Goal: Task Accomplishment & Management: Use online tool/utility

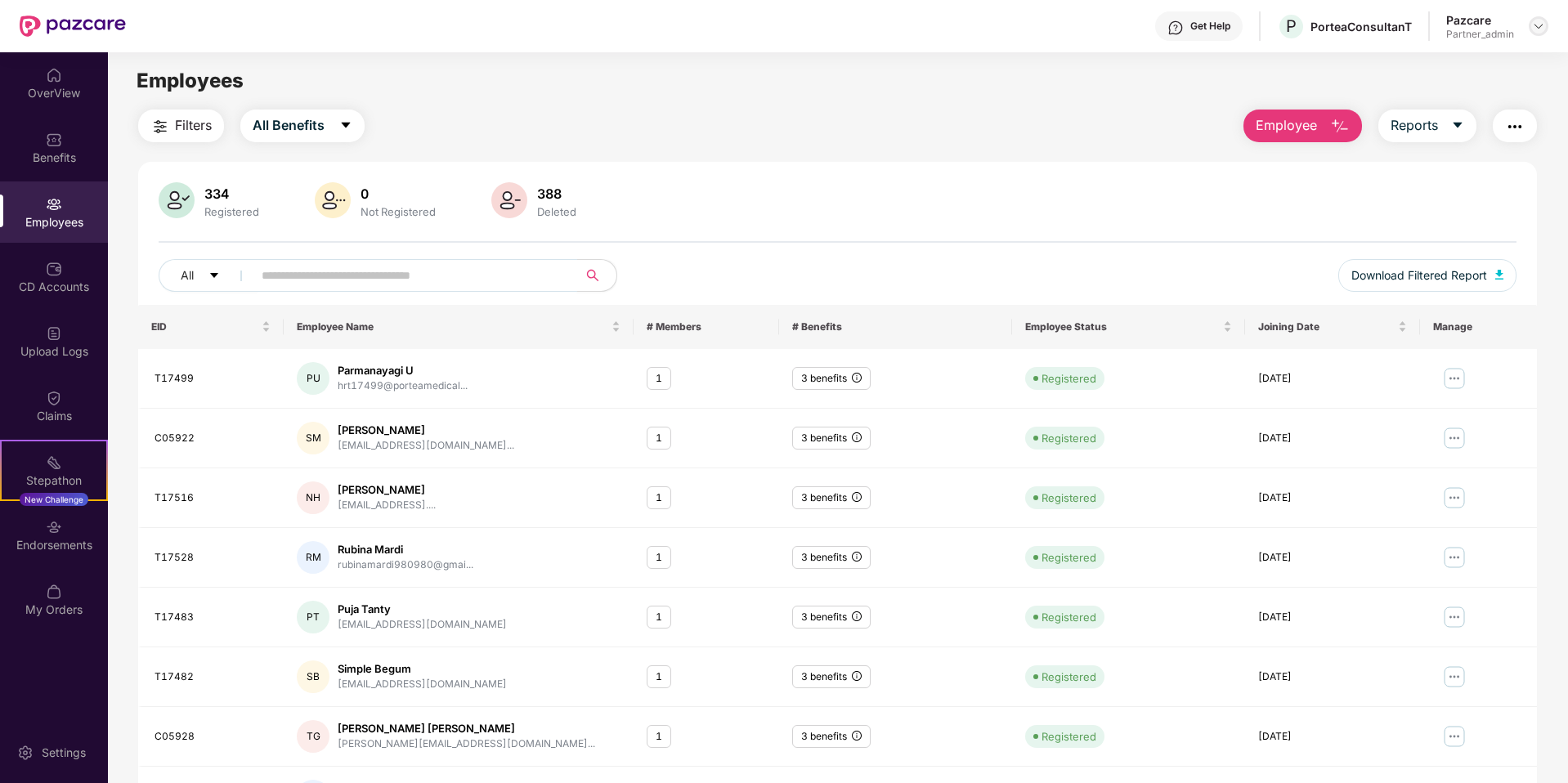
click at [1538, 23] on img at bounding box center [1538, 26] width 13 height 13
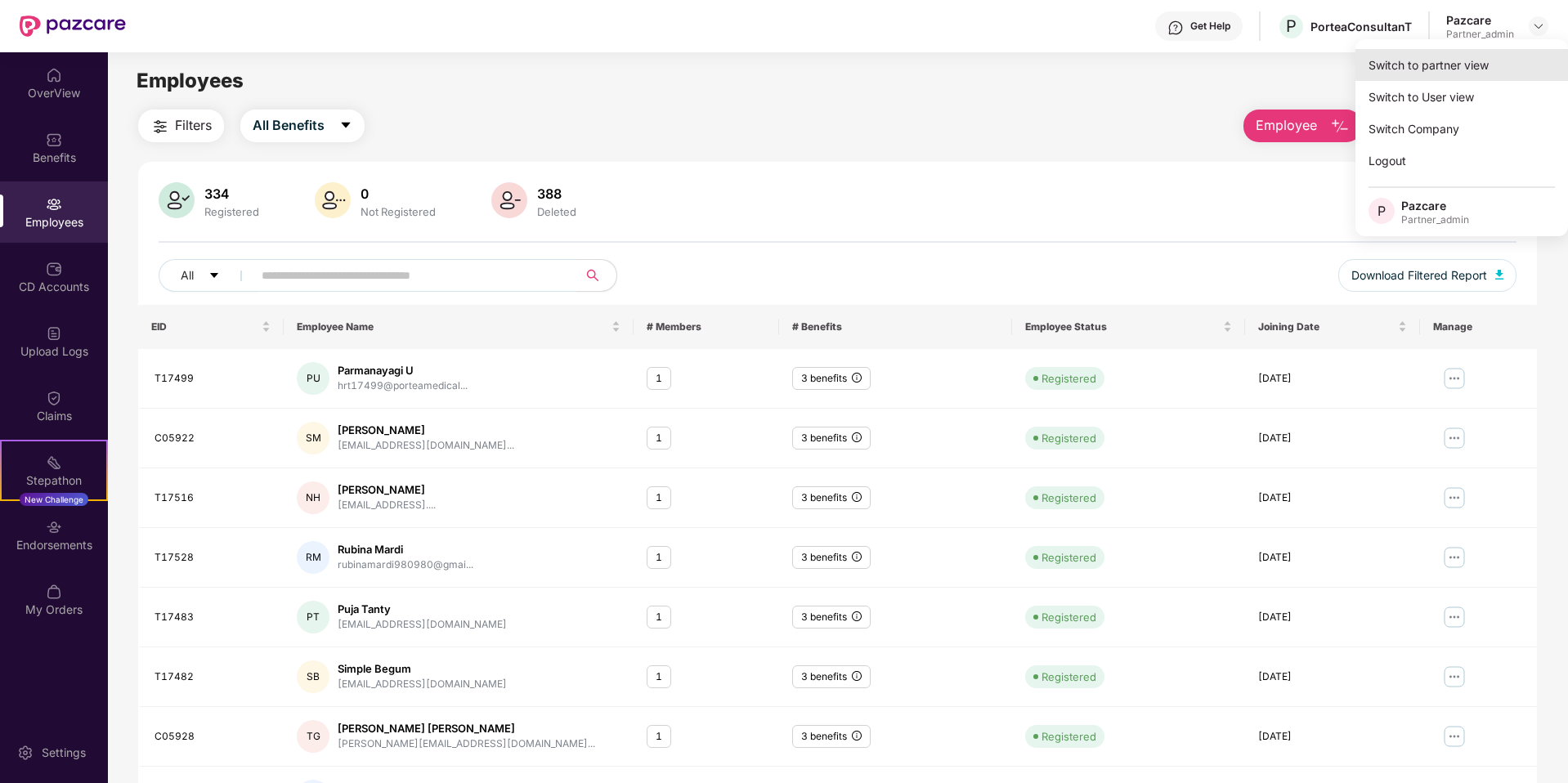
click at [1490, 61] on div "Switch to partner view" at bounding box center [1462, 65] width 213 height 32
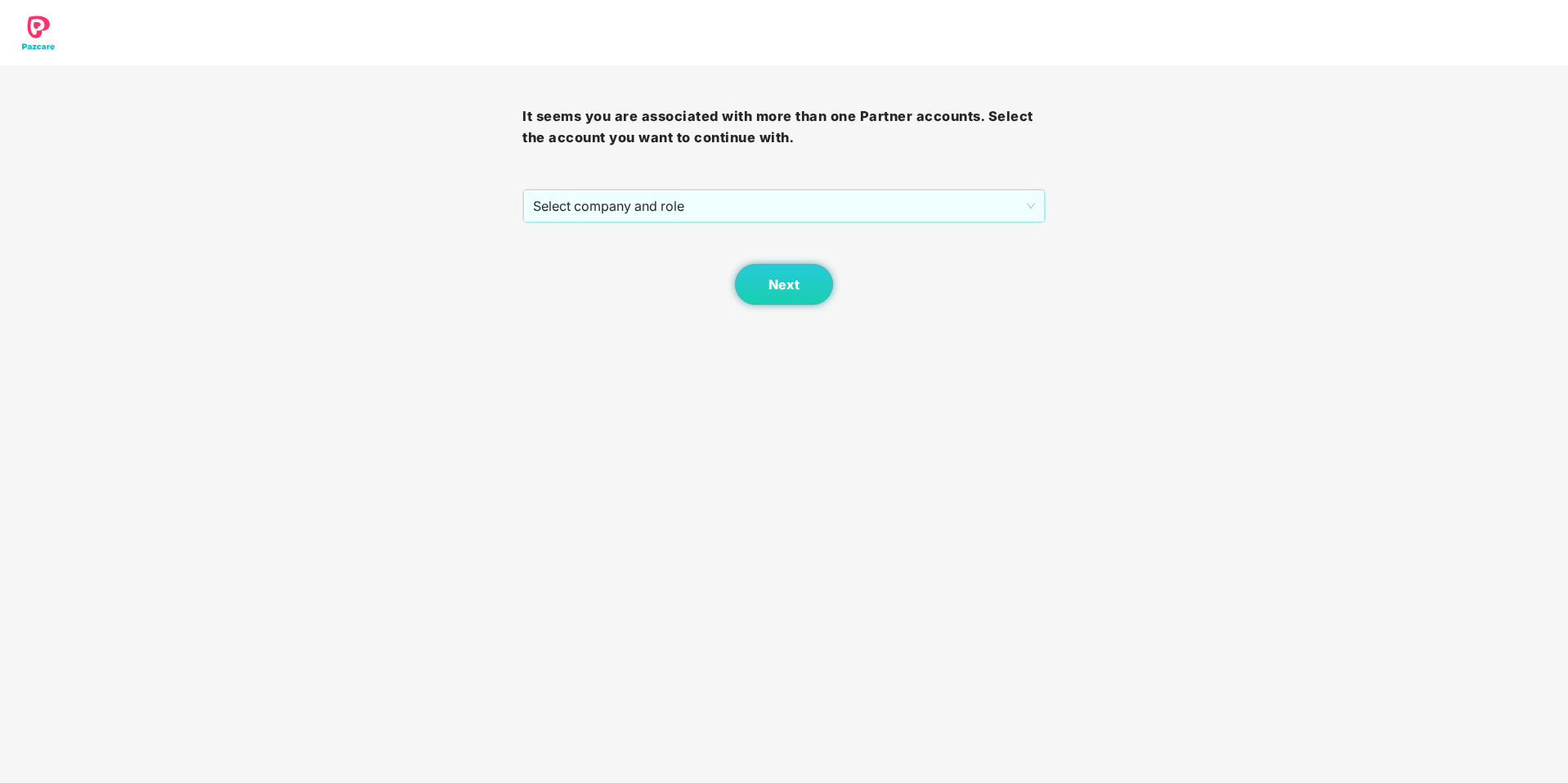
click at [965, 184] on div "It seems you are associated with more than one Partner accounts. Select the acc…" at bounding box center [783, 185] width 522 height 240
click at [961, 199] on span "Select company and role" at bounding box center [783, 206] width 501 height 31
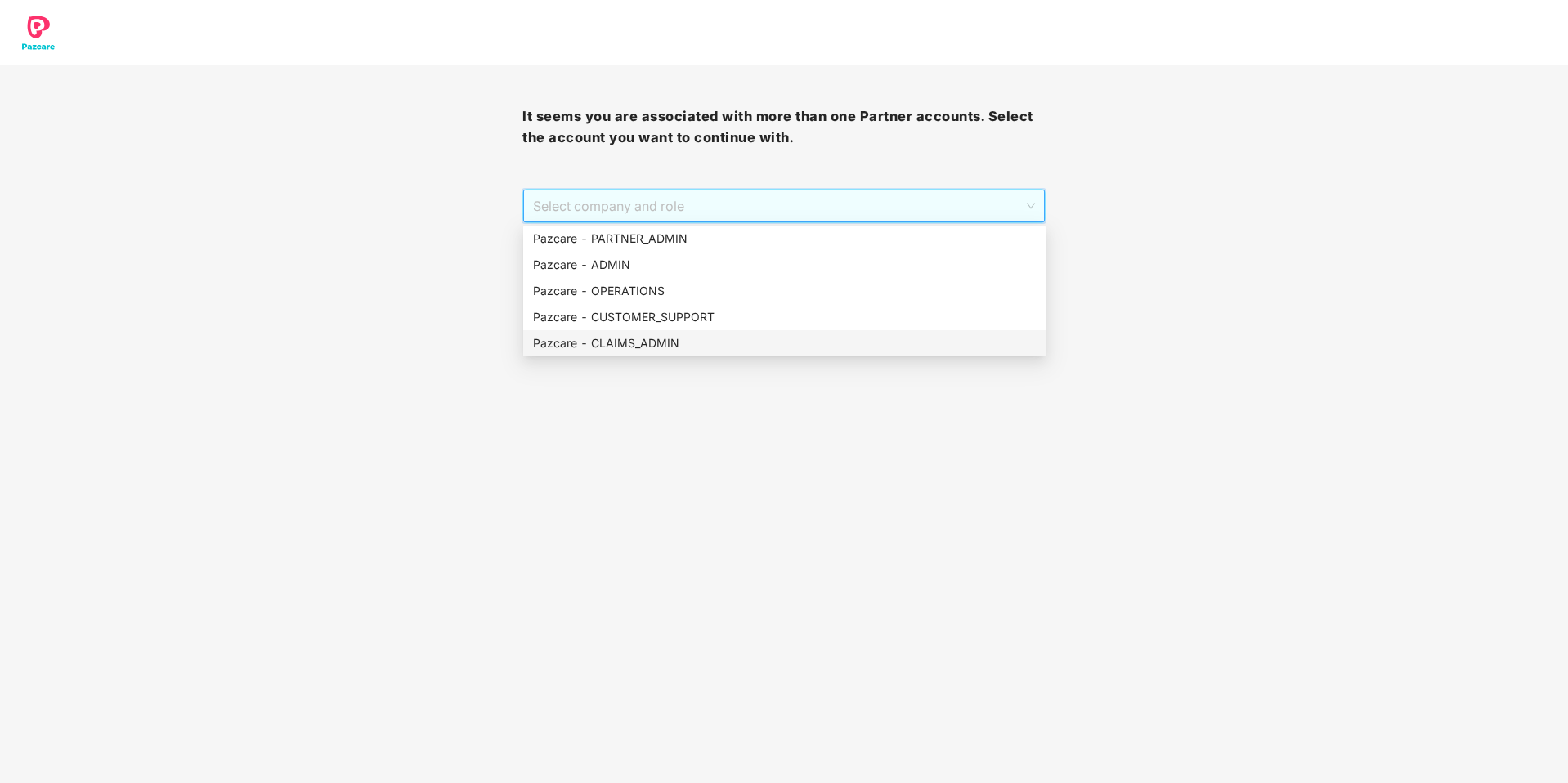
click at [597, 342] on div "Pazcare - CLAIMS_ADMIN" at bounding box center [784, 343] width 503 height 18
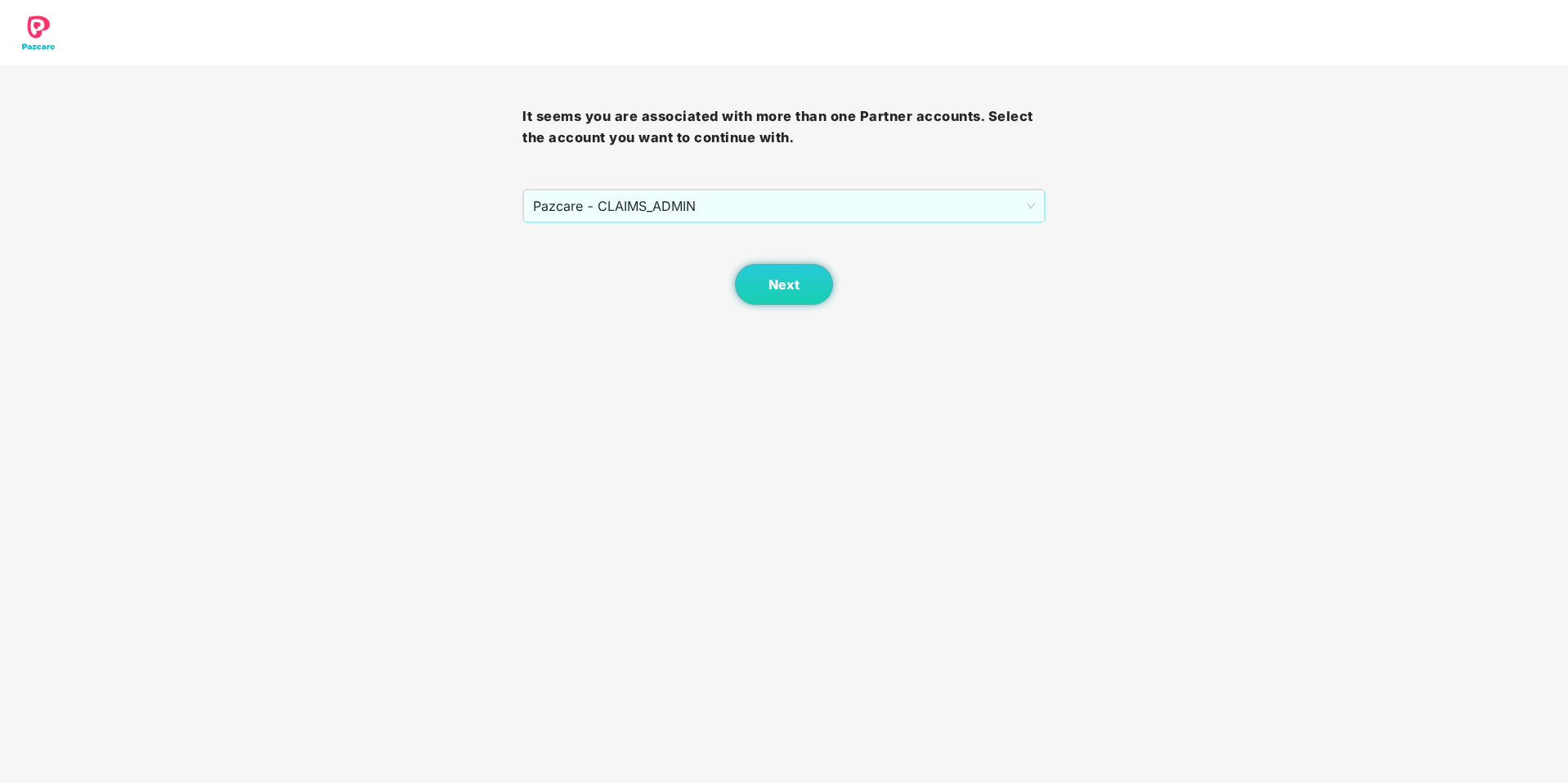
click at [738, 296] on div "Next" at bounding box center [783, 264] width 522 height 82
click at [777, 286] on span "Next" at bounding box center [784, 285] width 31 height 16
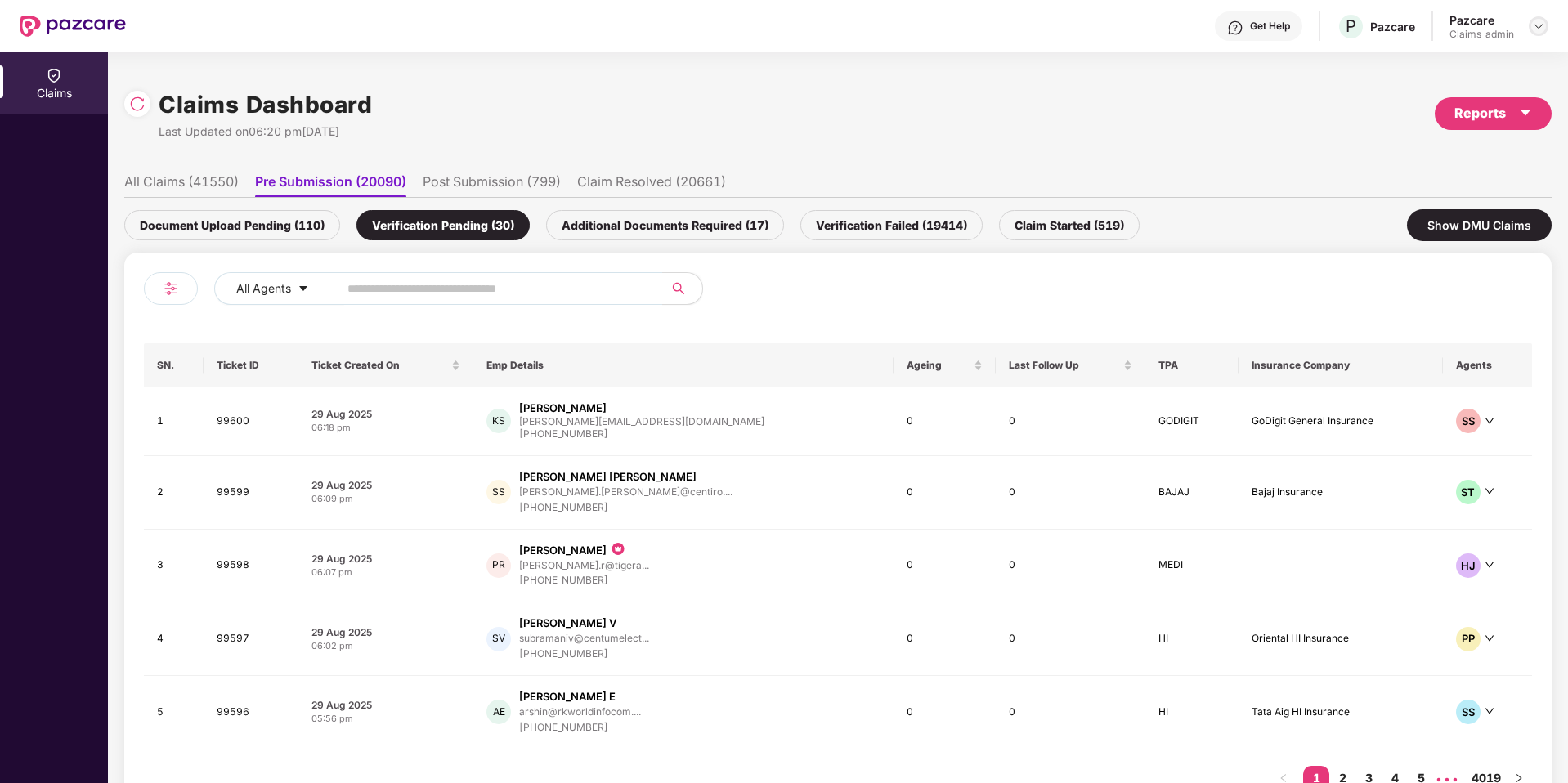
click at [1531, 22] on div at bounding box center [1538, 26] width 20 height 20
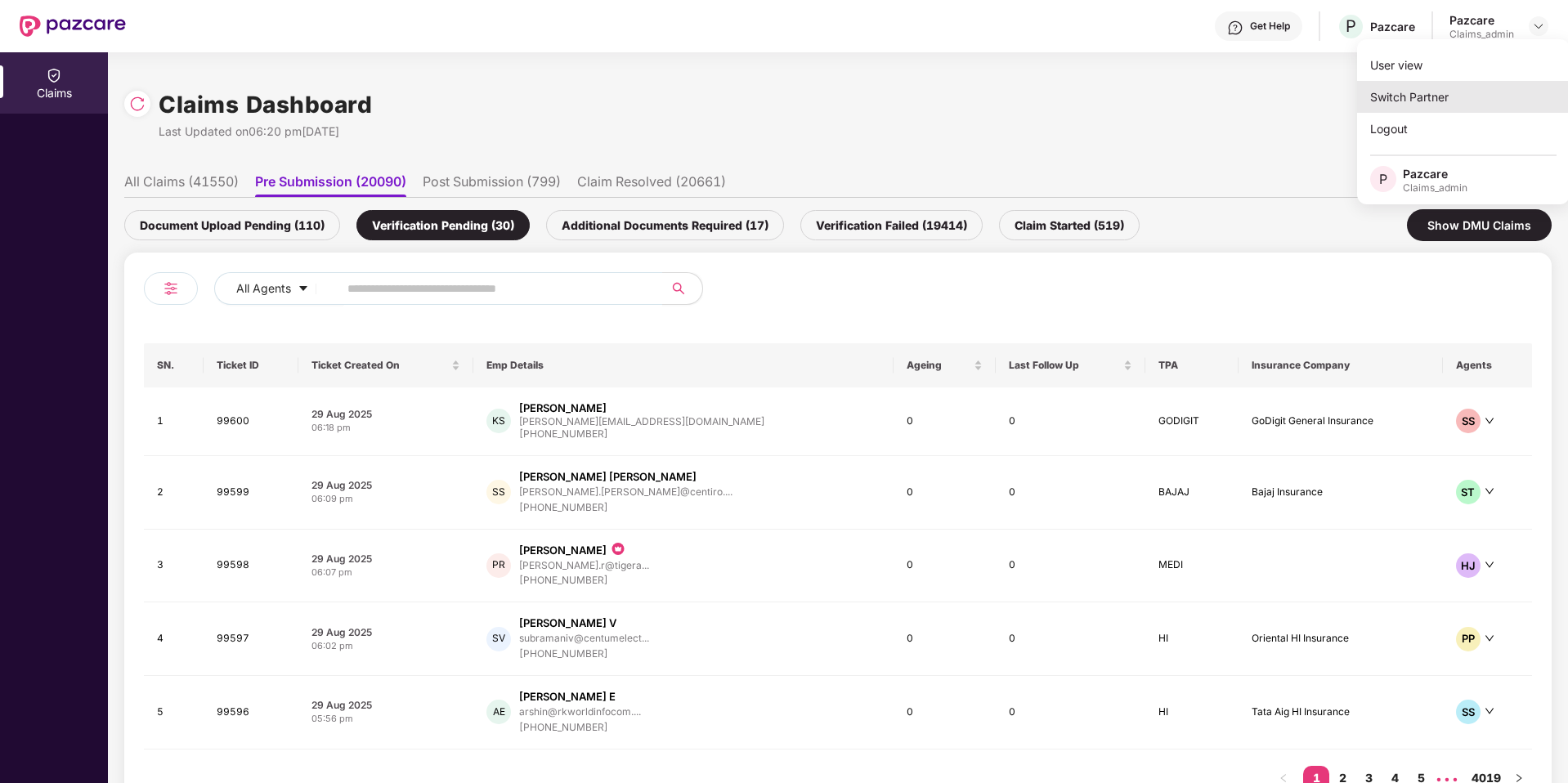
click at [1421, 92] on div "Switch Partner" at bounding box center [1463, 97] width 213 height 32
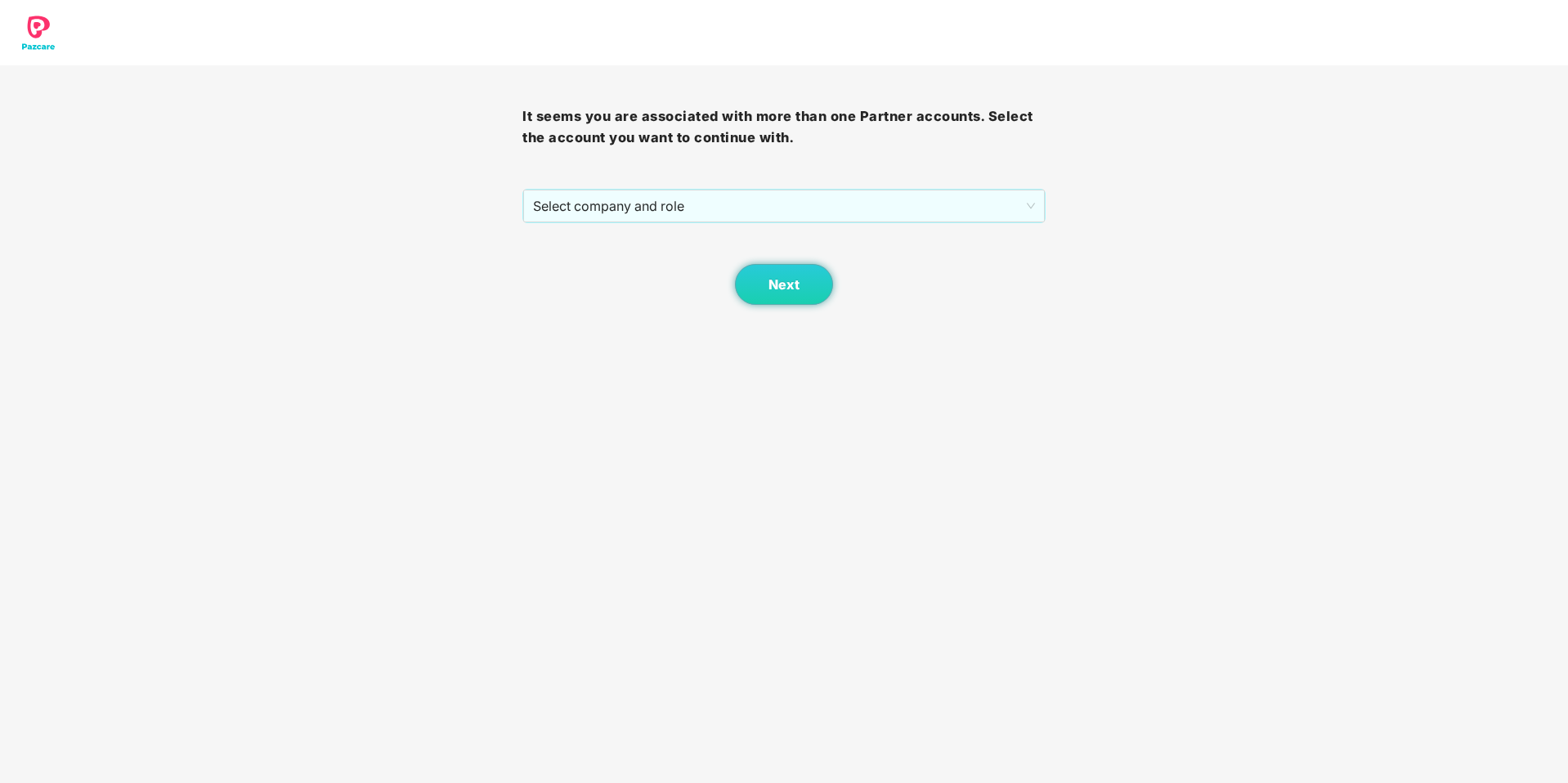
click at [883, 186] on div "It seems you are associated with more than one Partner accounts. Select the acc…" at bounding box center [783, 185] width 522 height 240
click at [880, 200] on span "Select company and role" at bounding box center [783, 206] width 501 height 31
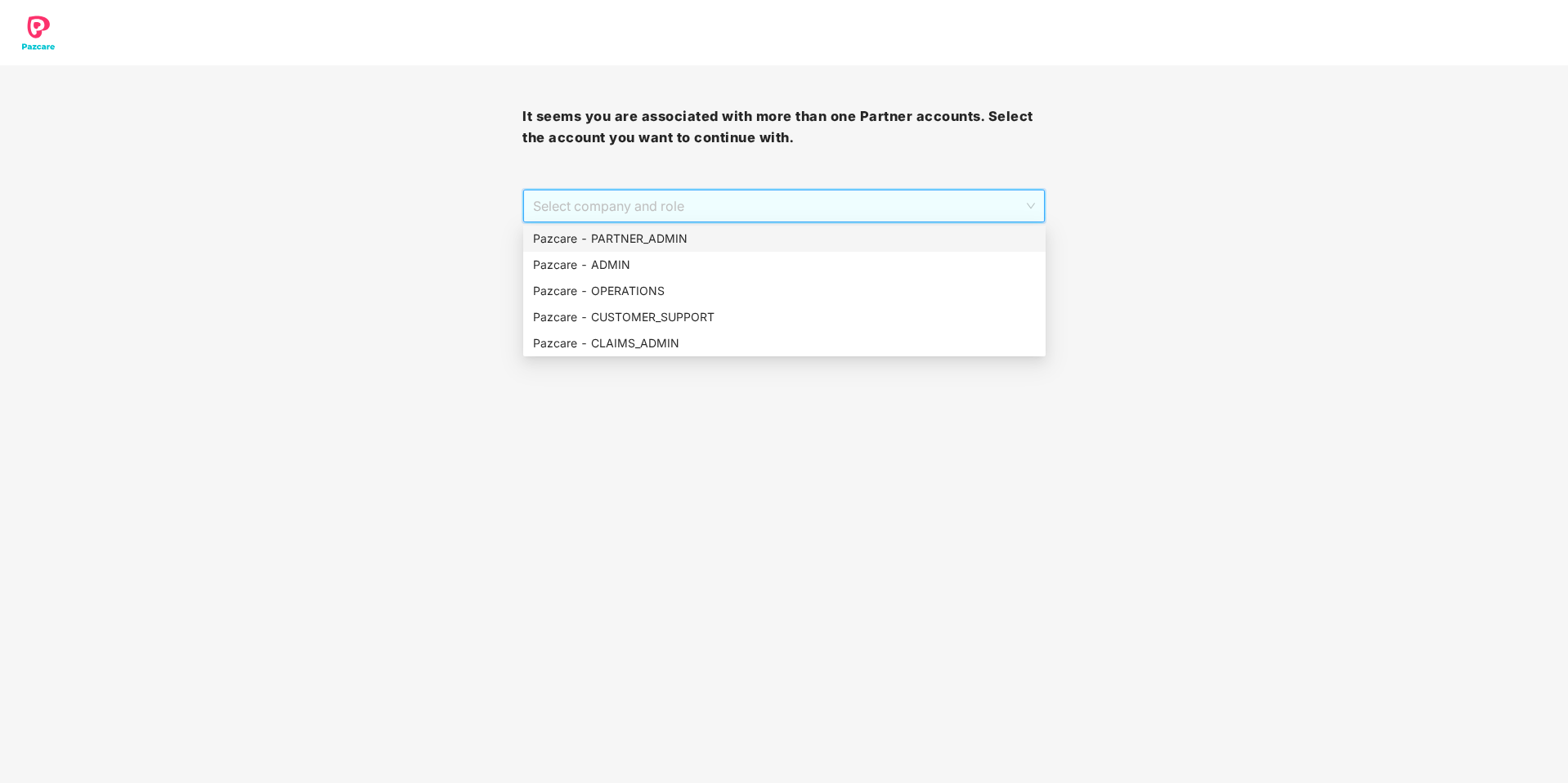
click at [742, 240] on div "Pazcare - PARTNER_ADMIN" at bounding box center [784, 238] width 503 height 18
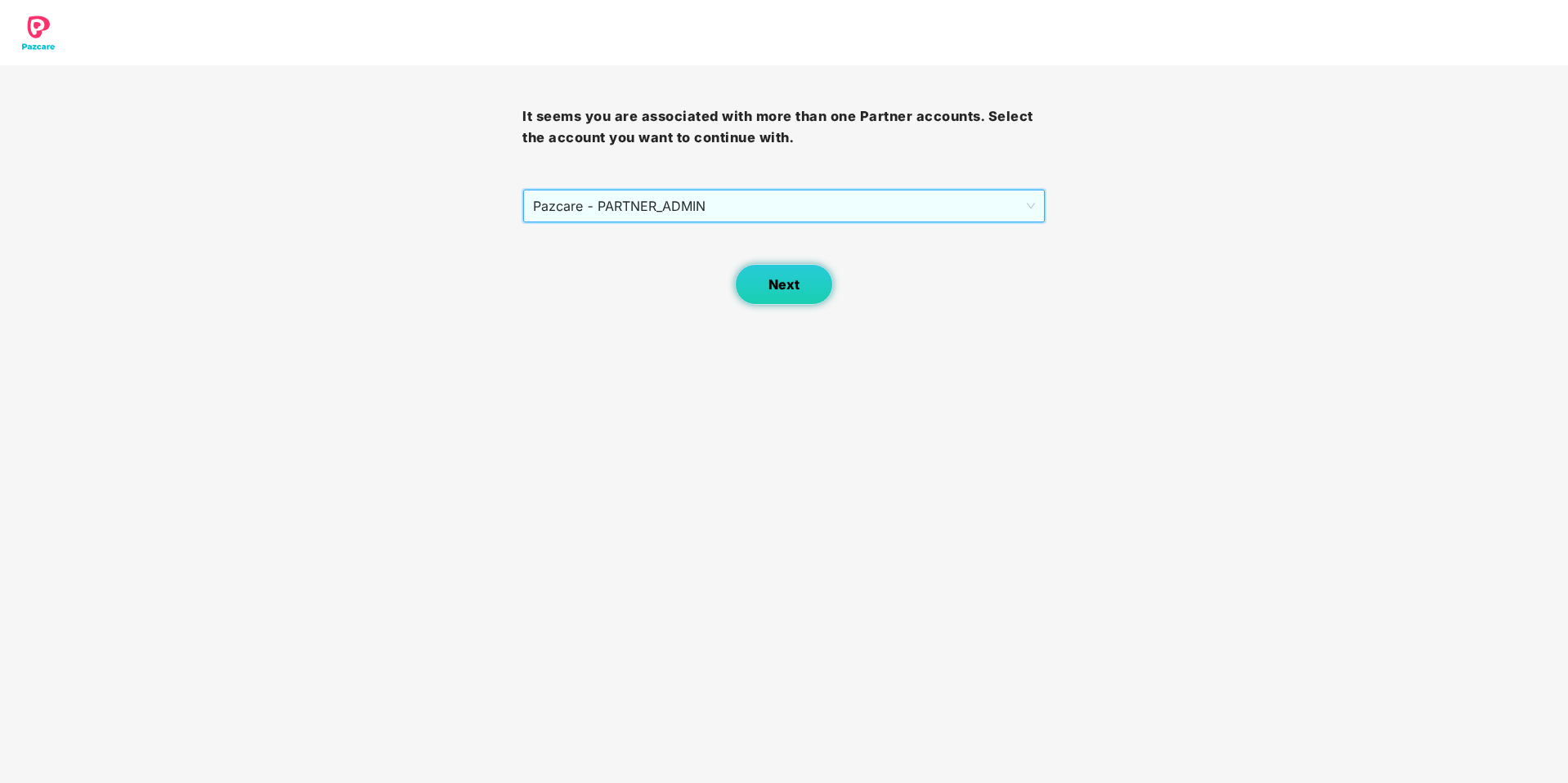
click at [767, 272] on button "Next" at bounding box center [784, 284] width 99 height 41
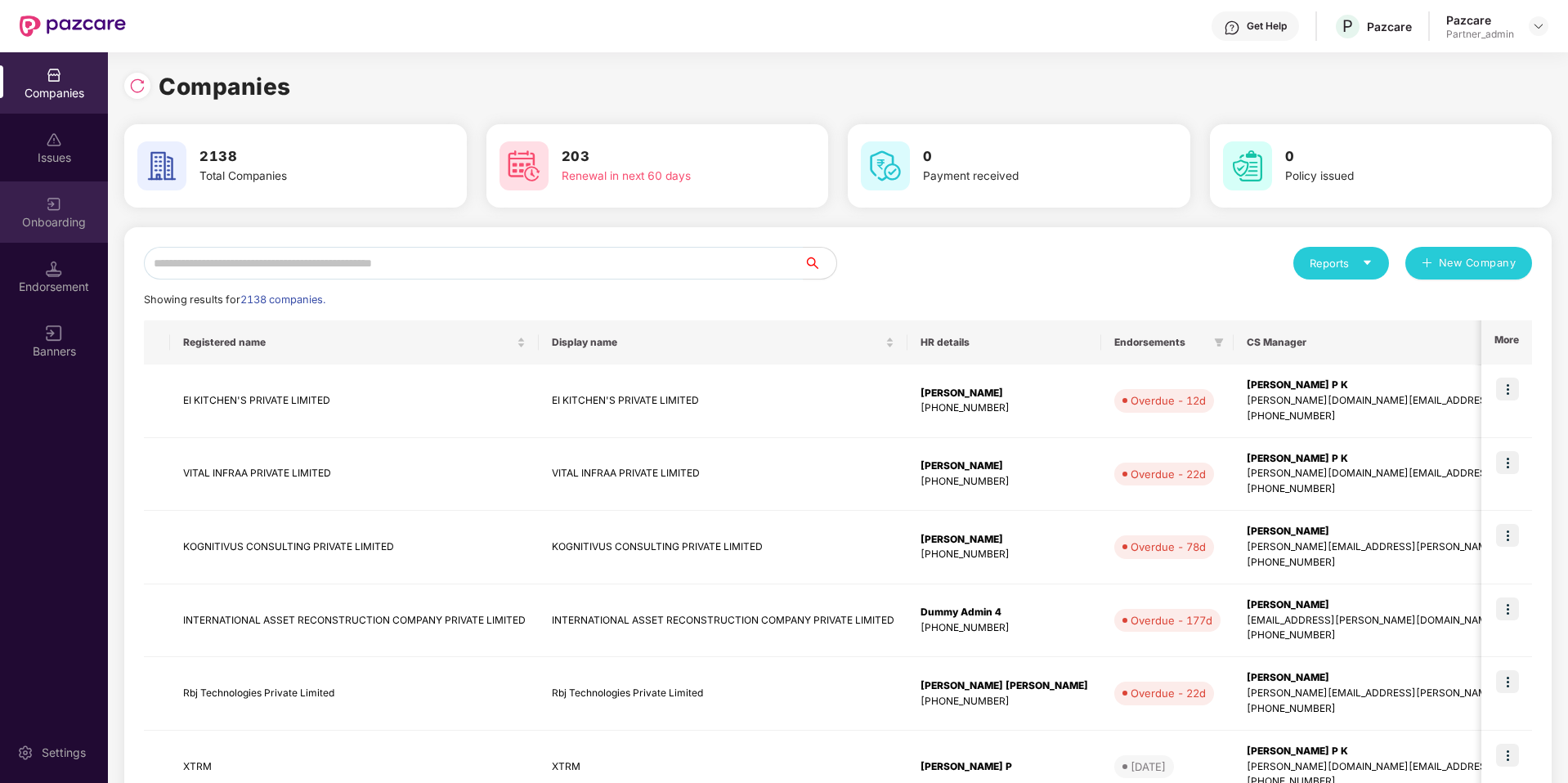
click at [33, 208] on div "Onboarding" at bounding box center [54, 212] width 108 height 61
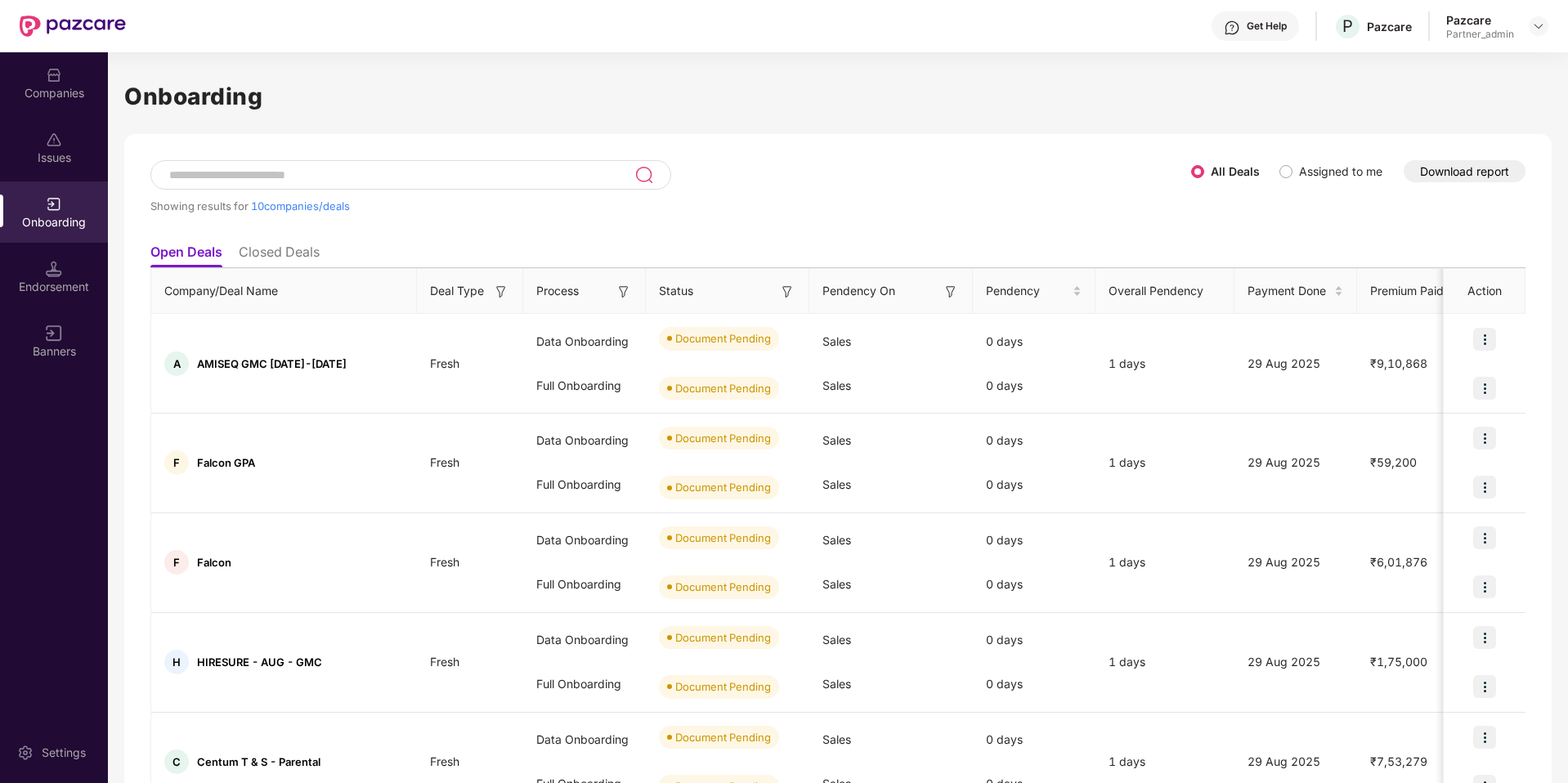
click at [1467, 166] on button "Download report" at bounding box center [1465, 171] width 122 height 22
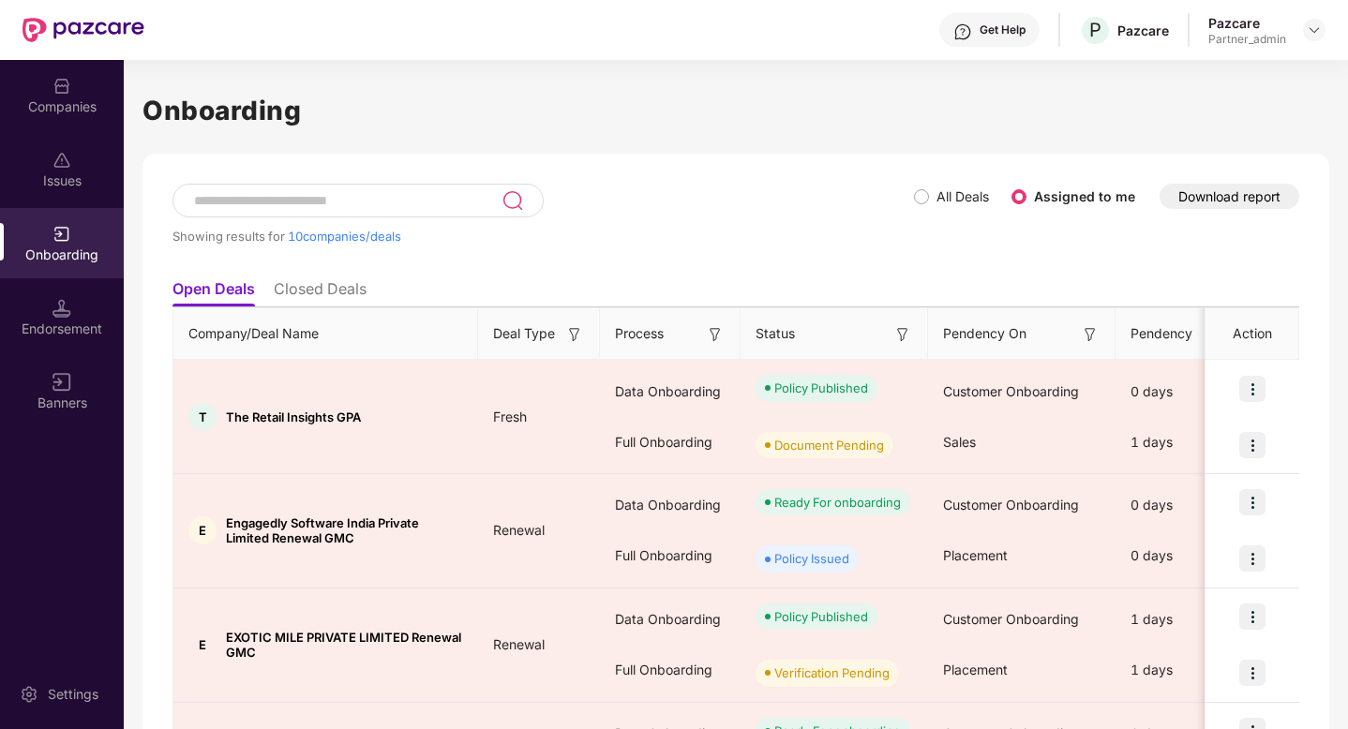
click at [932, 195] on span "All Deals" at bounding box center [963, 197] width 68 height 21
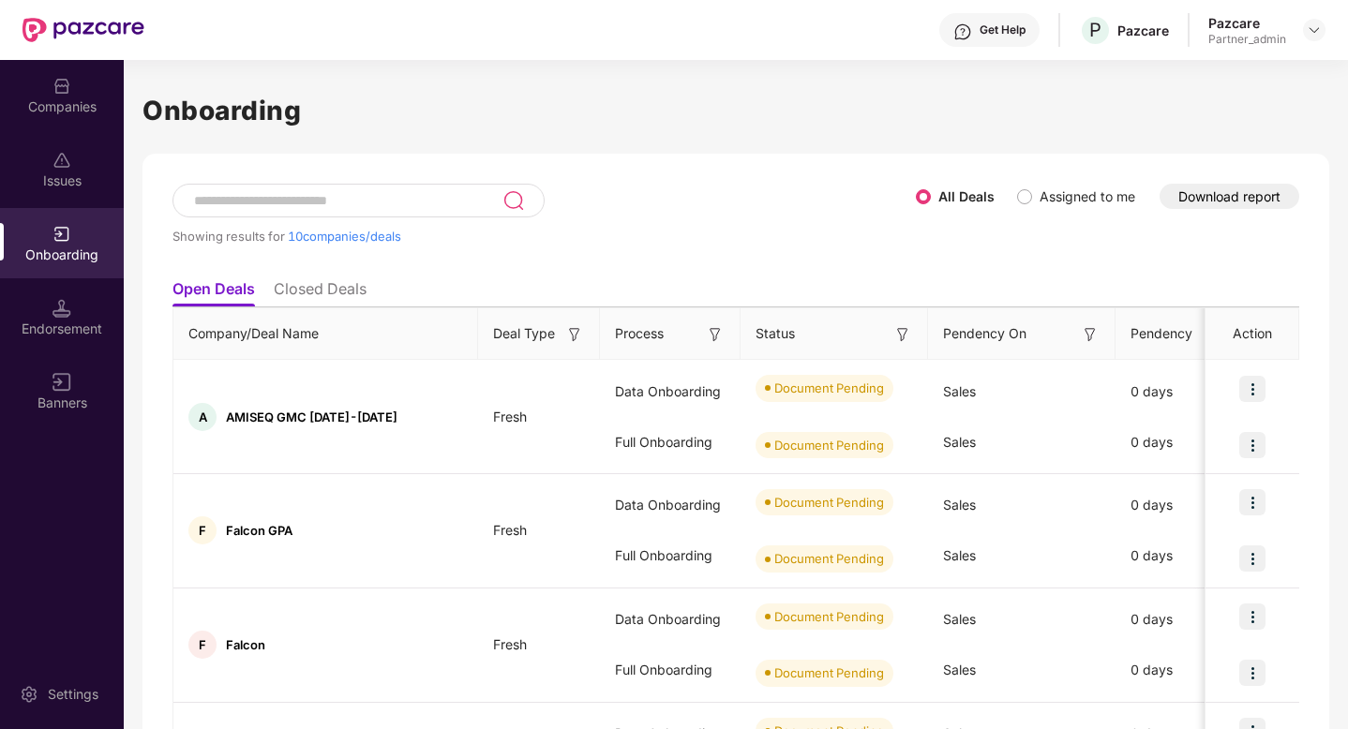
click at [1263, 195] on button "Download report" at bounding box center [1230, 196] width 140 height 25
click at [1231, 197] on button "Download report" at bounding box center [1230, 196] width 140 height 25
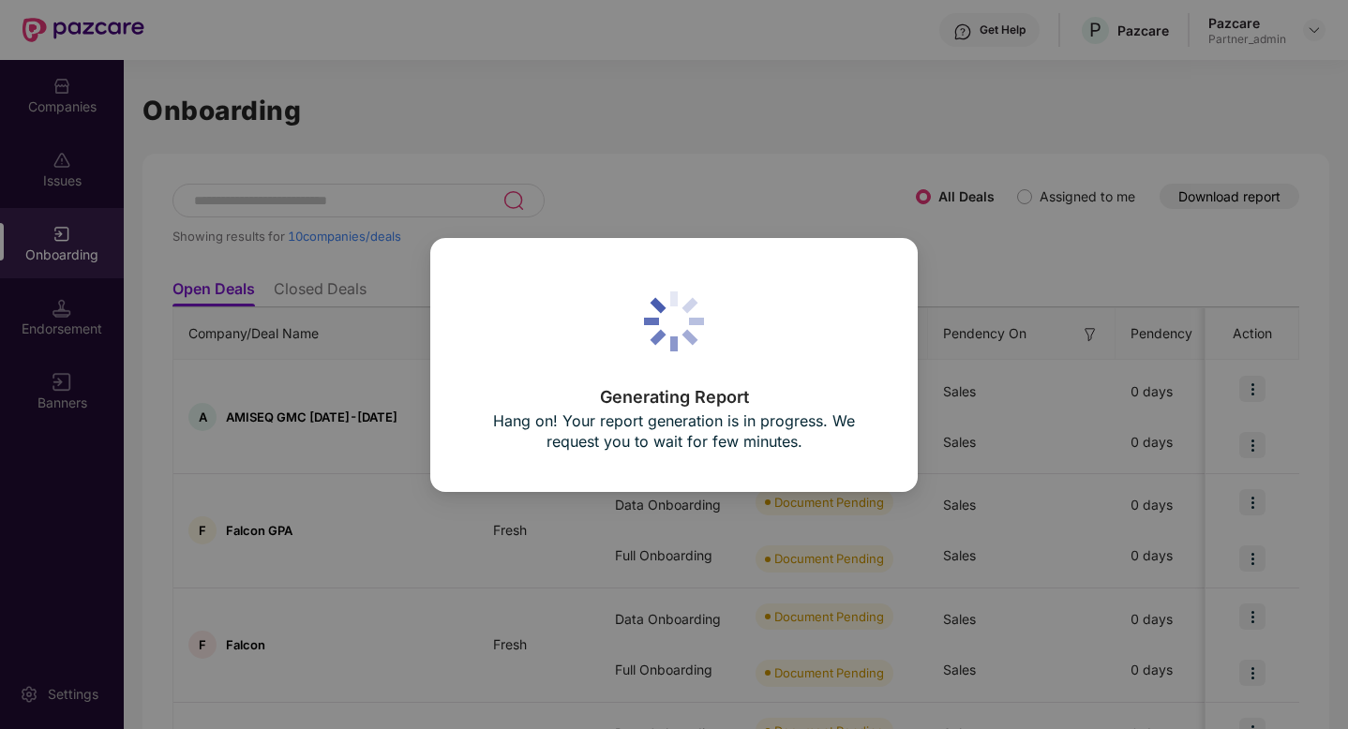
click at [694, 211] on div "Generating Report Hang on! Your report generation is in progress. We request yo…" at bounding box center [674, 364] width 1348 height 729
click at [495, 16] on div "Generating Report Hang on! Your report generation is in progress. We request yo…" at bounding box center [674, 364] width 1348 height 729
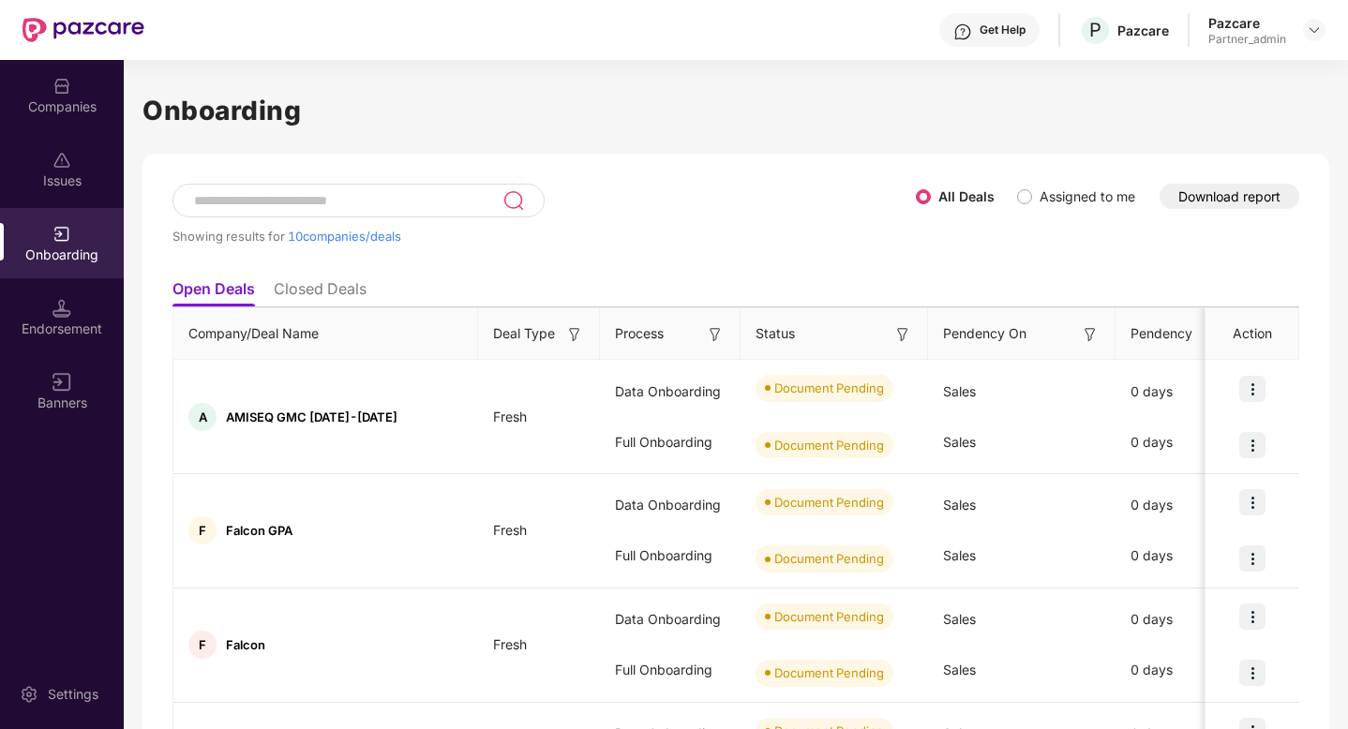
click at [1207, 197] on button "Download report" at bounding box center [1230, 196] width 140 height 25
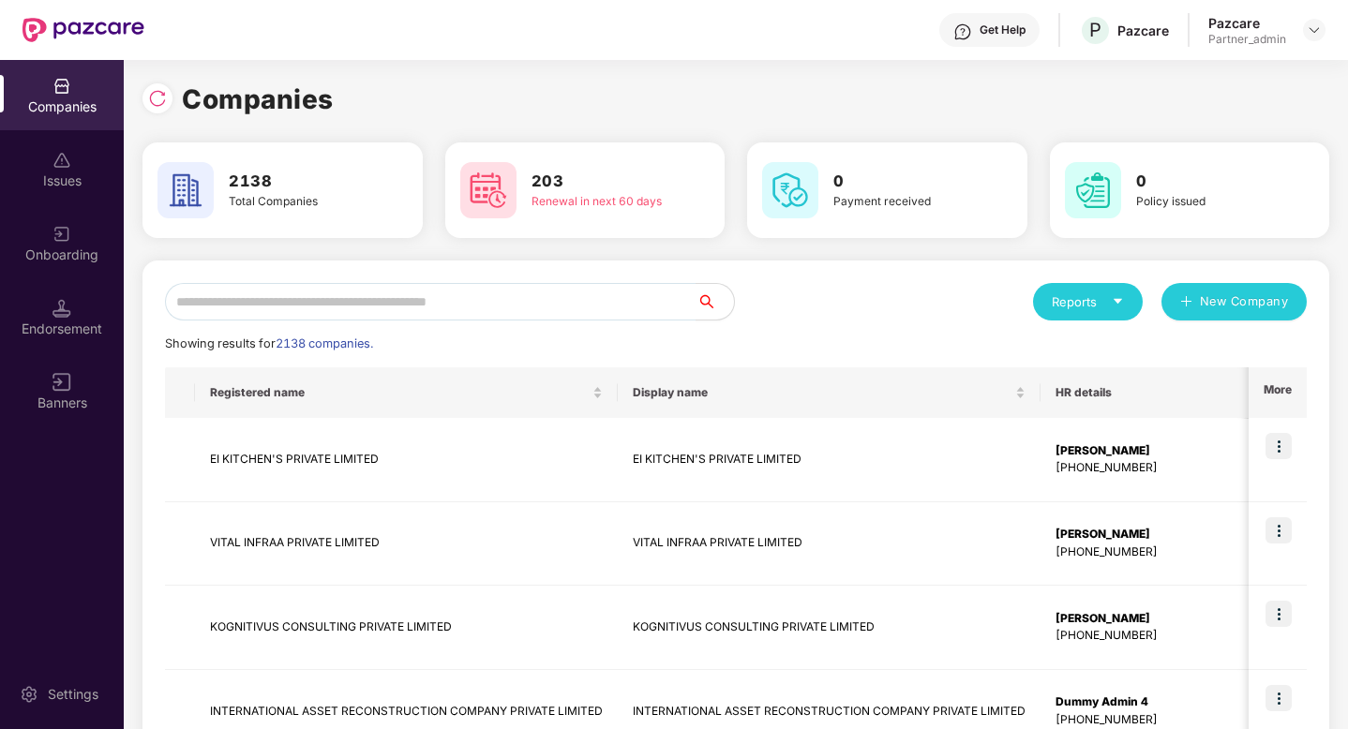
click at [81, 338] on div "Endorsement" at bounding box center [62, 317] width 124 height 70
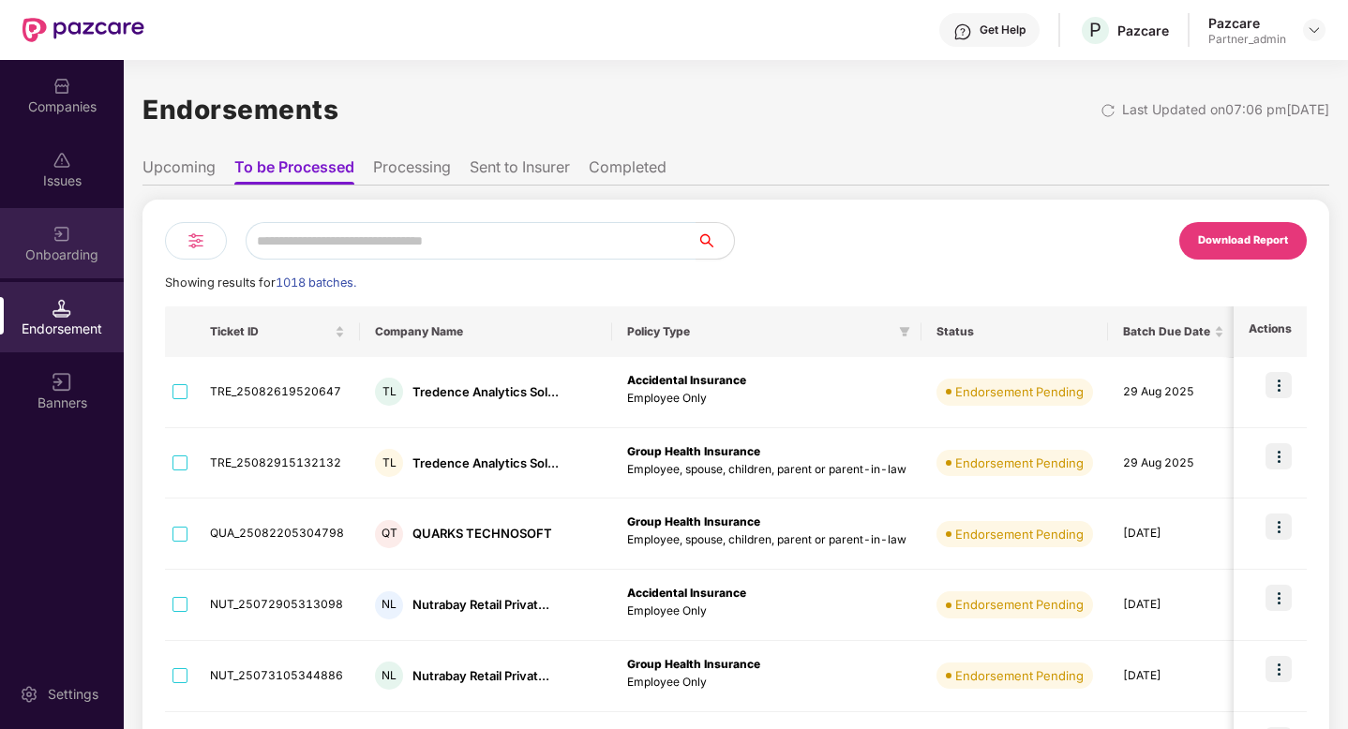
click at [80, 229] on div "Onboarding" at bounding box center [62, 243] width 124 height 70
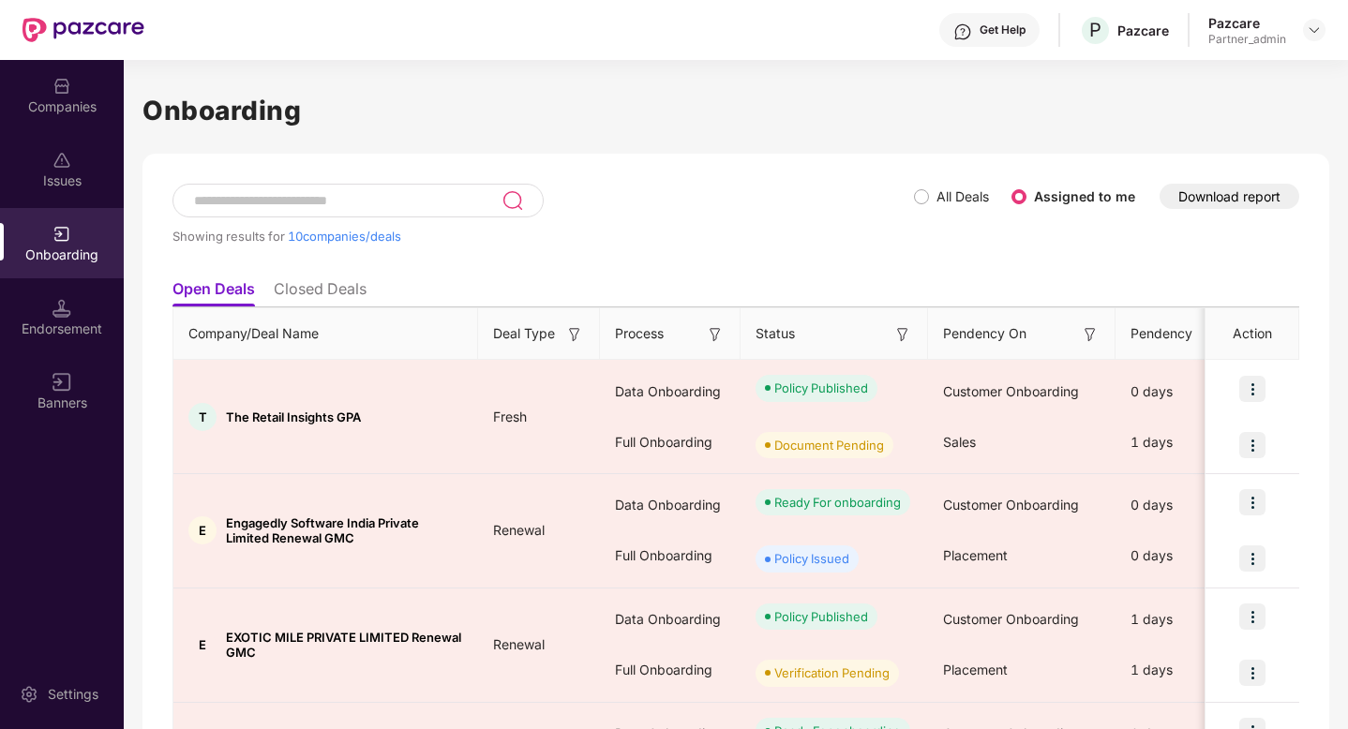
click at [298, 282] on li "Closed Deals" at bounding box center [320, 292] width 93 height 27
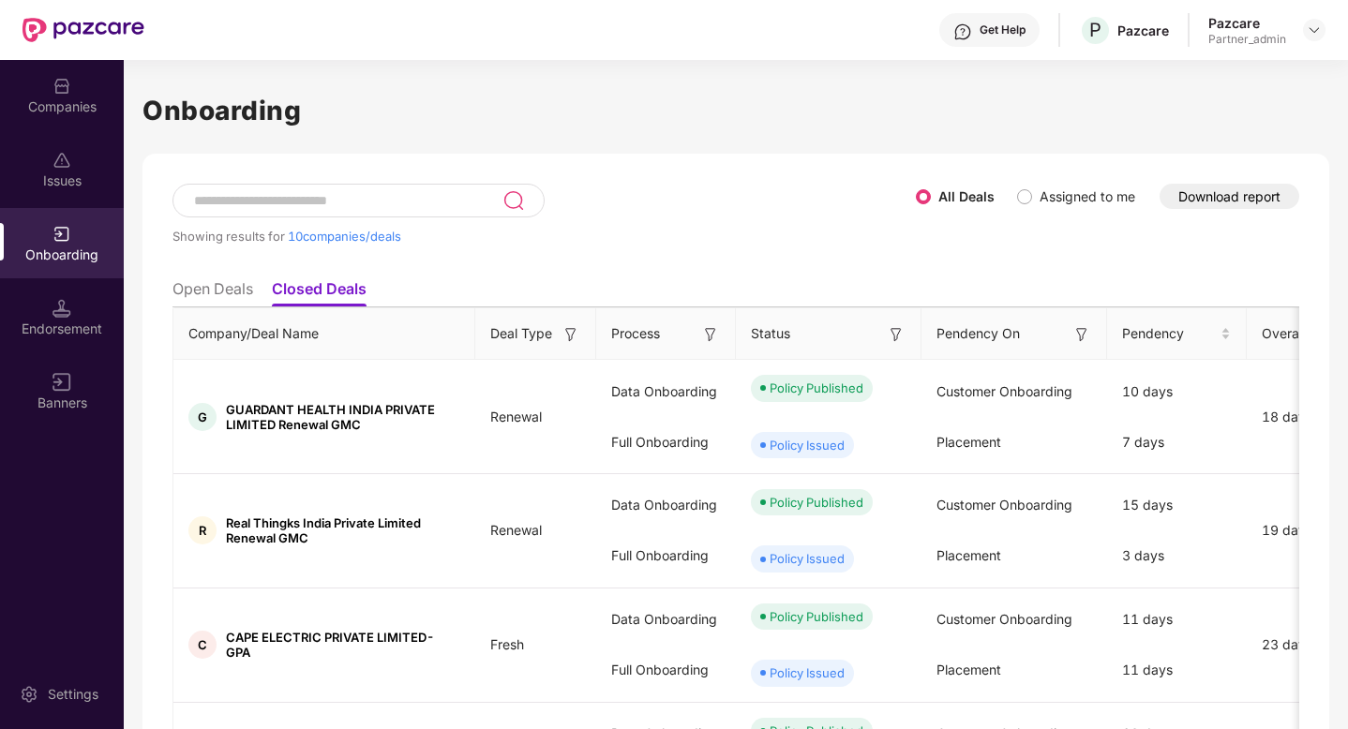
click at [1272, 98] on h1 "Onboarding" at bounding box center [736, 110] width 1187 height 41
click at [1198, 208] on button "Download report" at bounding box center [1230, 196] width 140 height 25
